Goal: Transaction & Acquisition: Purchase product/service

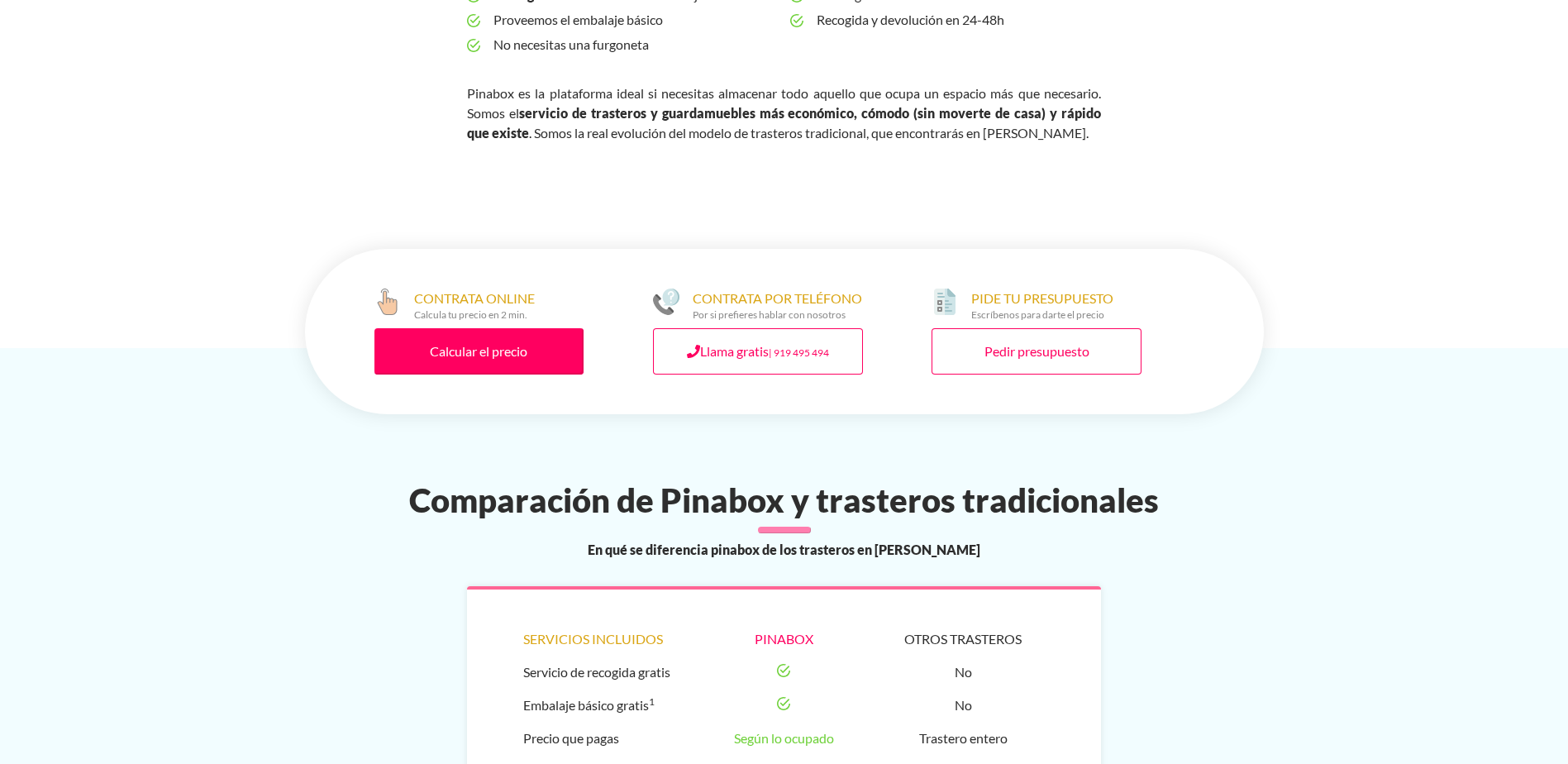
scroll to position [744, 0]
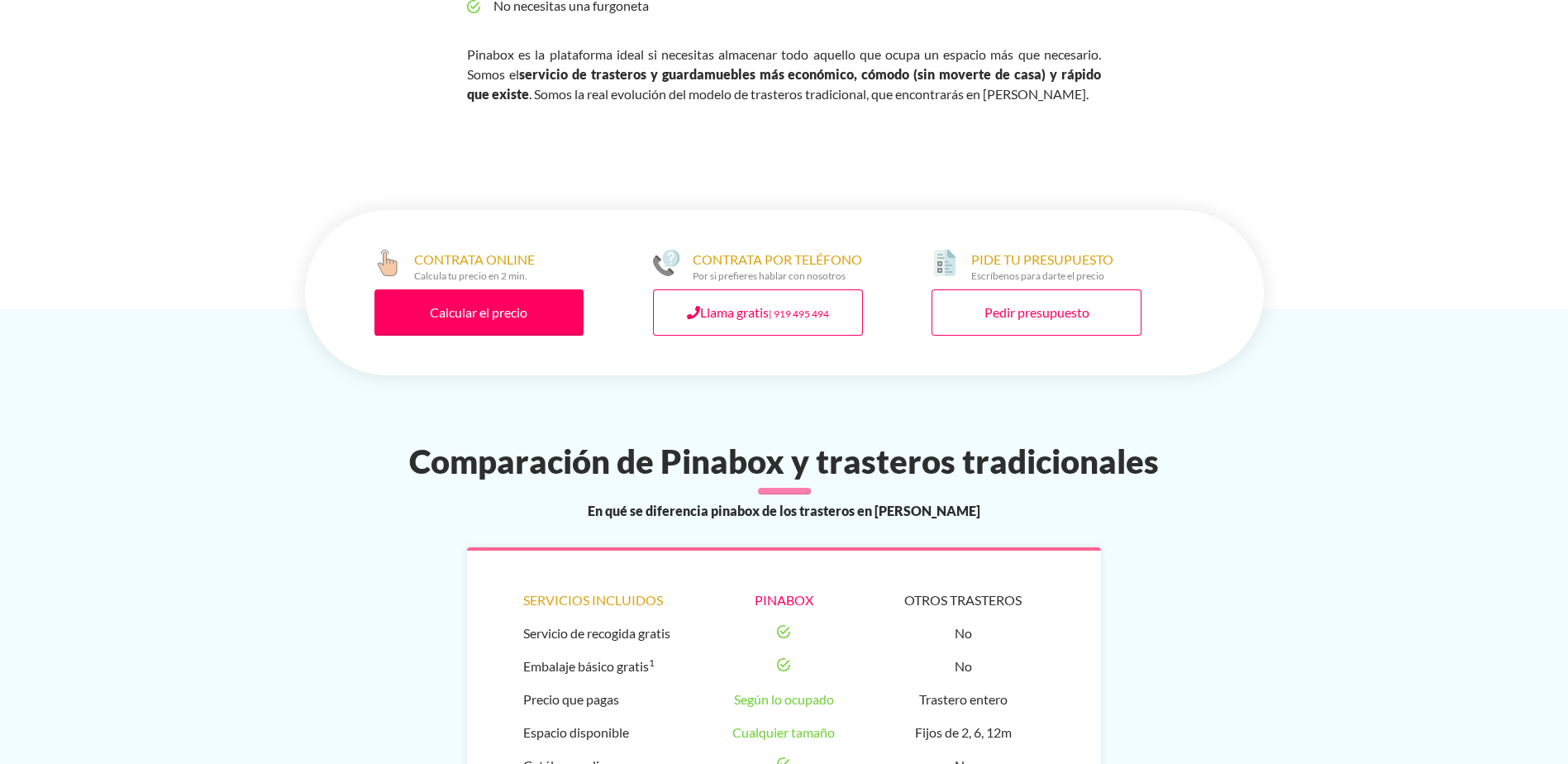
click at [456, 366] on div "CONTRATA ONLINE Calcula tu precio en 2 min. Calcular el precio CONTRATA POR TEL…" at bounding box center [784, 293] width 959 height 166
click at [488, 301] on link "Calcular el precio" at bounding box center [479, 312] width 210 height 47
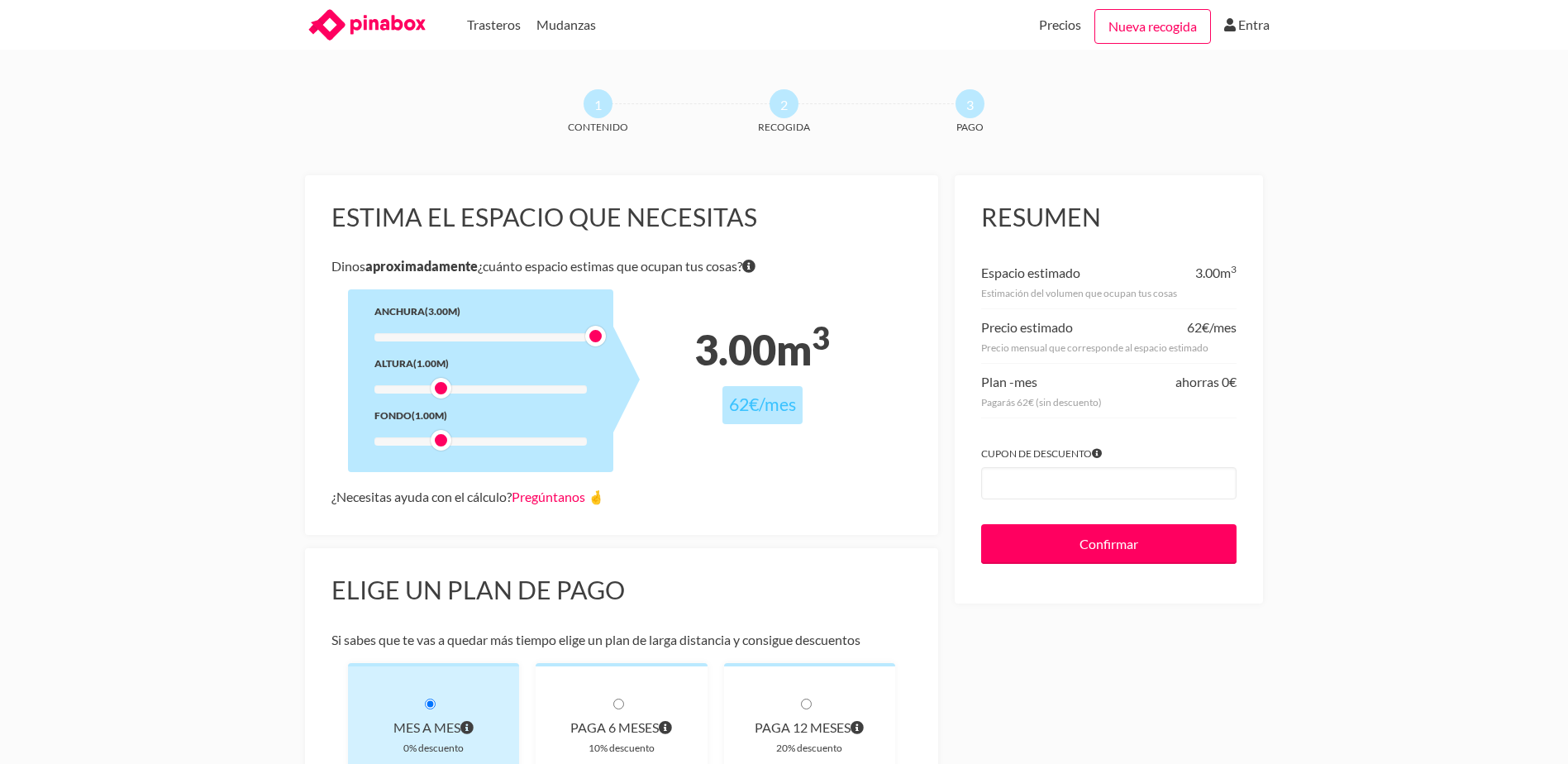
drag, startPoint x: 438, startPoint y: 335, endPoint x: 631, endPoint y: 352, distance: 193.7
click at [614, 352] on div "Anchura (3.00m) Altura (1.00m) Fondo (1.00m)" at bounding box center [480, 380] width 266 height 183
drag, startPoint x: 454, startPoint y: 442, endPoint x: 677, endPoint y: 453, distance: 223.3
click at [677, 453] on div "Estima el espacio que necesitas [PERSON_NAME] aproximadamente ¿cuánto espacio e…" at bounding box center [622, 355] width 634 height 360
drag, startPoint x: 470, startPoint y: 439, endPoint x: 703, endPoint y: 453, distance: 233.4
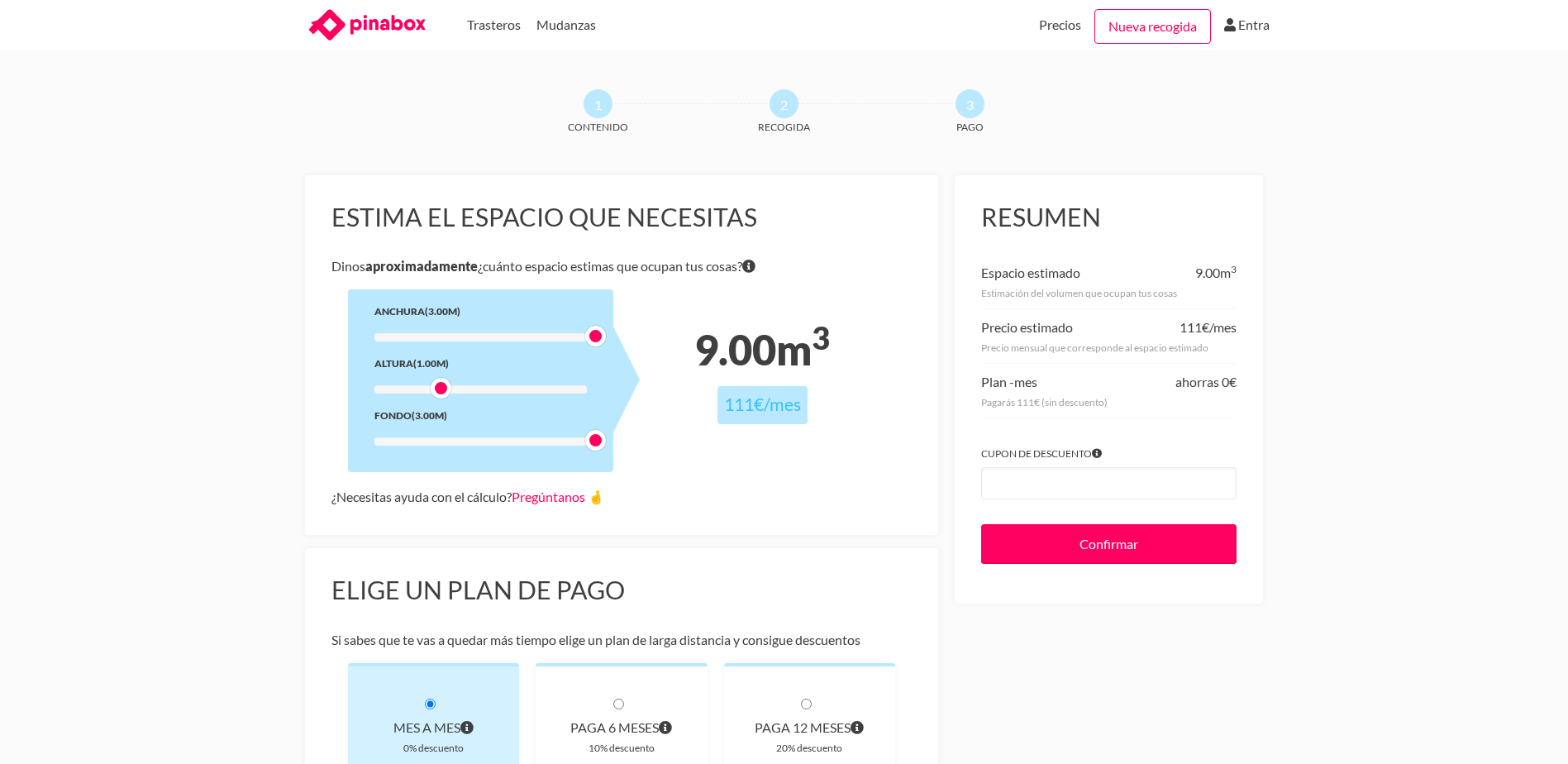
click at [703, 453] on div "Estima el espacio que necesitas Dinos aproximadamente ¿cuánto espacio estimas q…" at bounding box center [622, 355] width 634 height 360
drag, startPoint x: 590, startPoint y: 436, endPoint x: 434, endPoint y: 460, distance: 157.8
click at [434, 460] on div "Anchura (3.00m) Altura (1.00m) Fondo (1.00m)" at bounding box center [480, 380] width 266 height 183
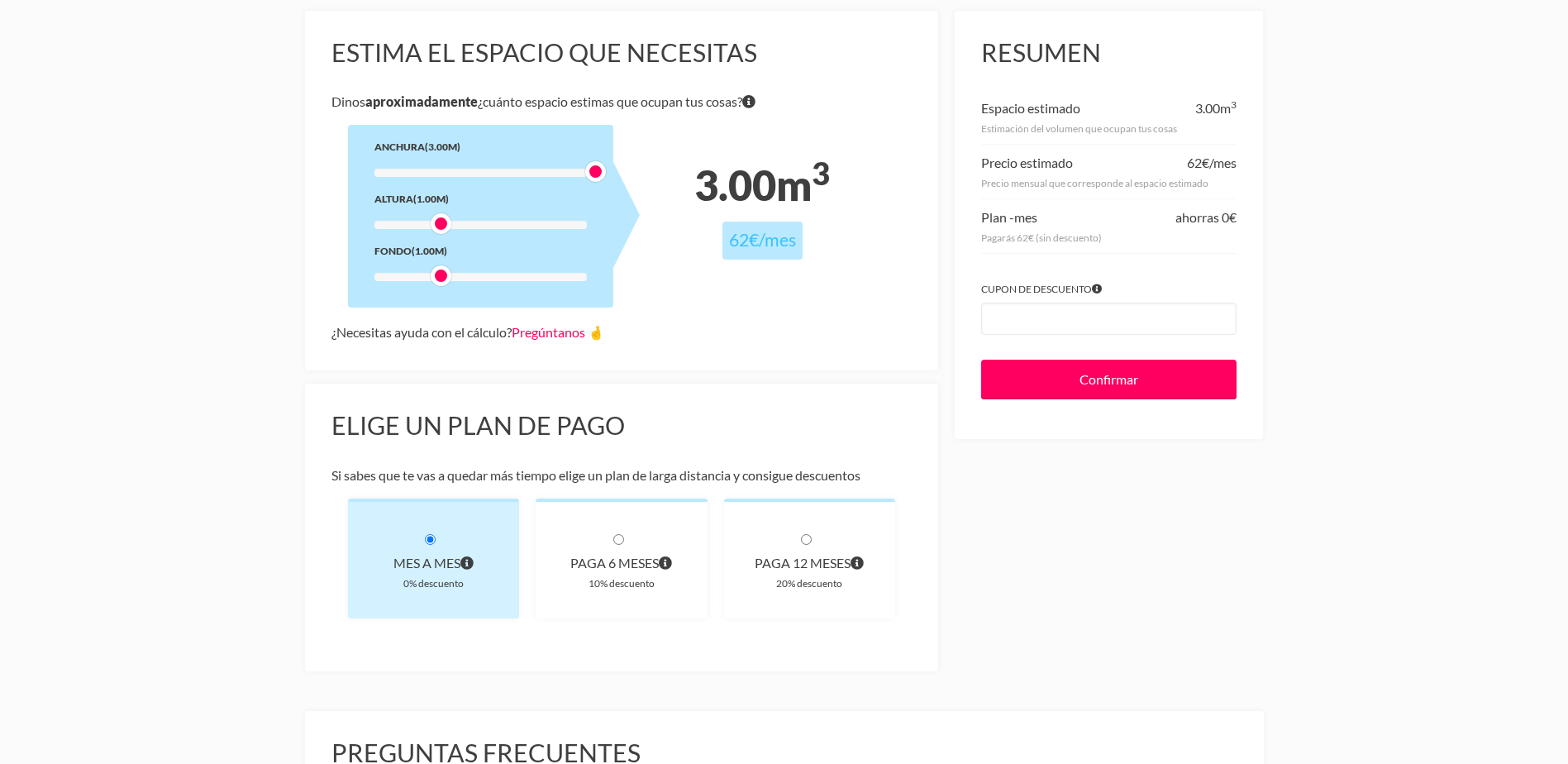
scroll to position [166, 0]
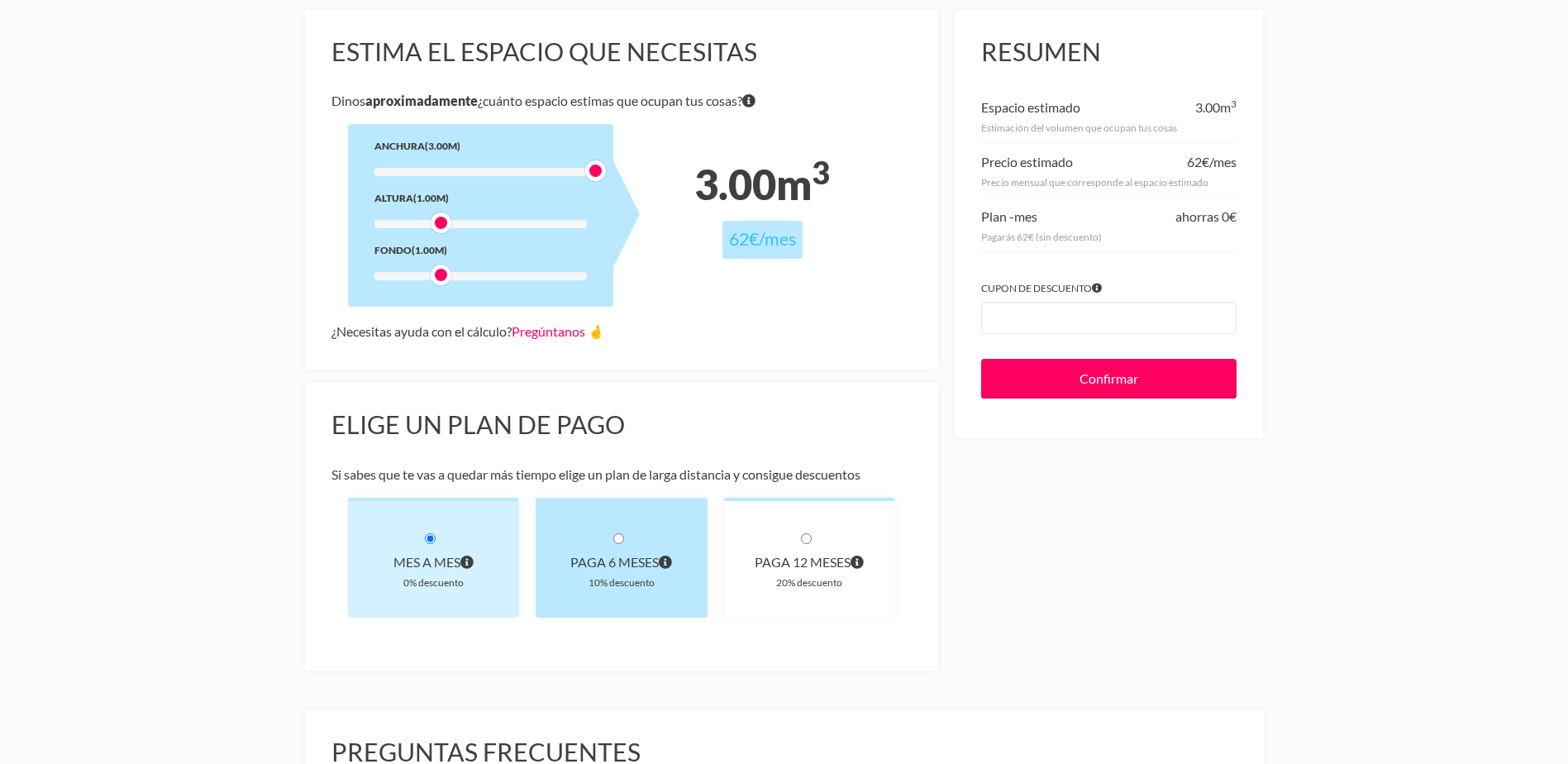
click at [613, 552] on div "paga 6 meses" at bounding box center [621, 562] width 119 height 23
radio input "true"
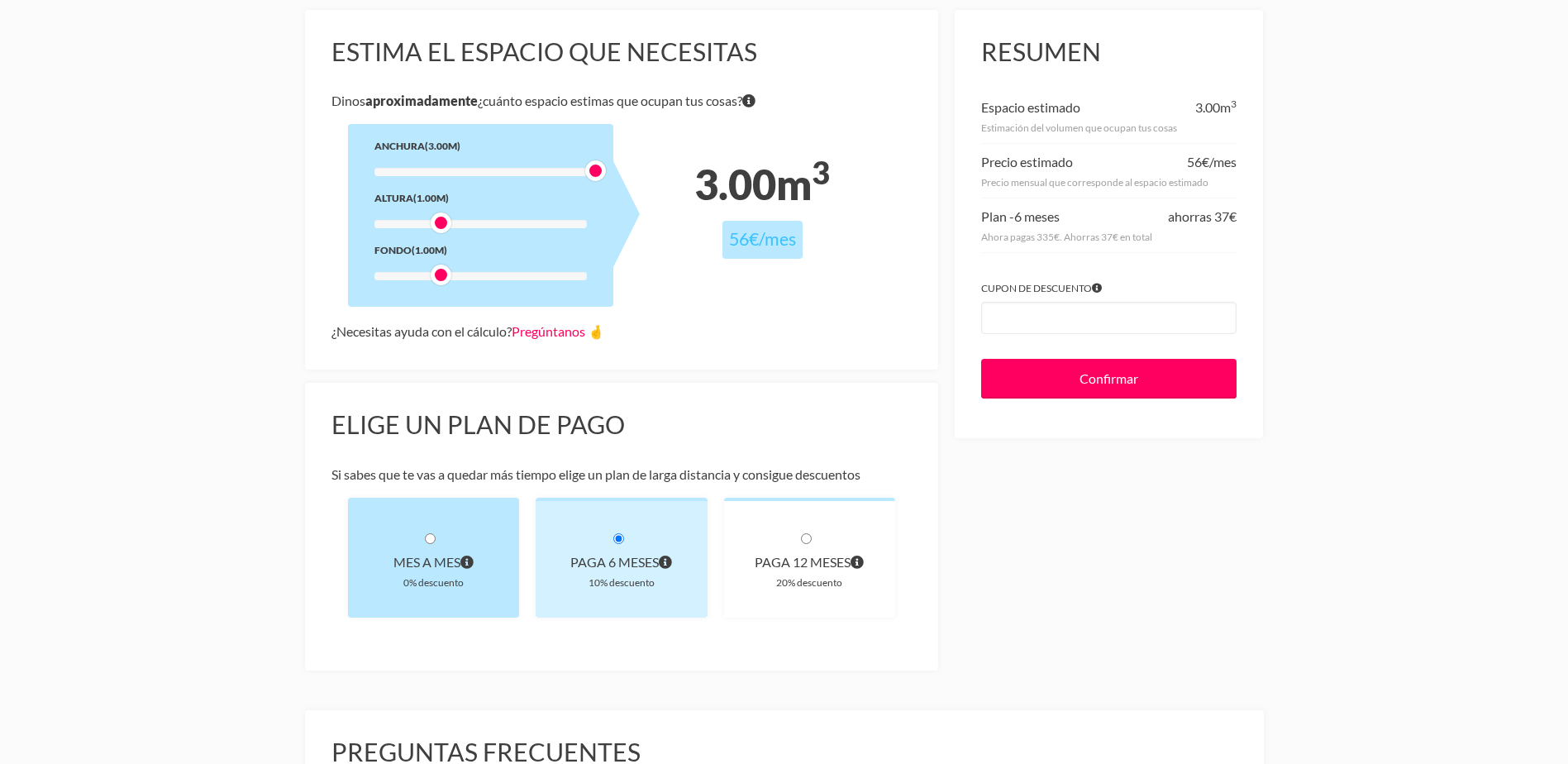
click at [436, 568] on div "Mes a mes" at bounding box center [434, 562] width 119 height 23
radio input "true"
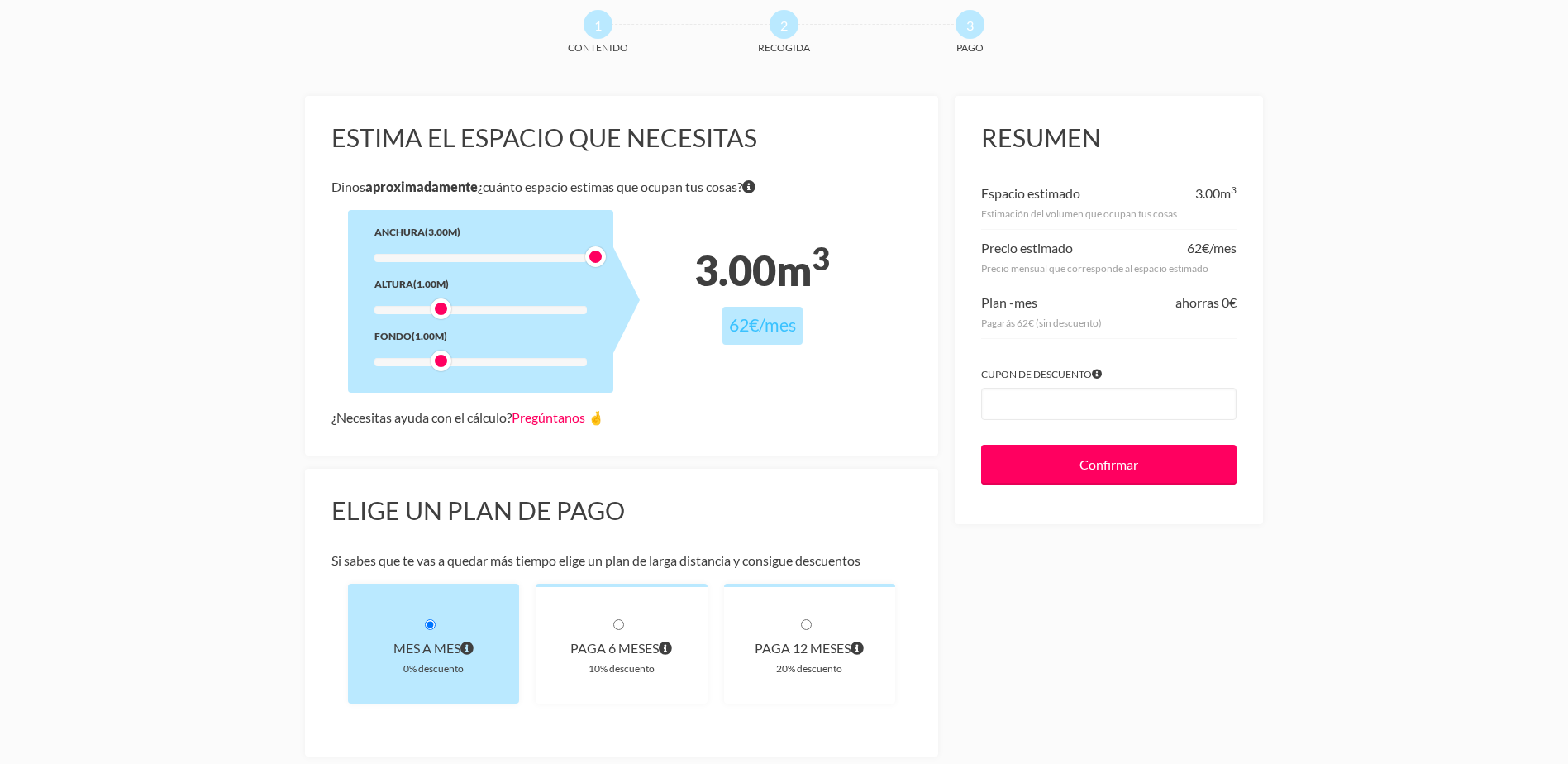
scroll to position [0, 0]
